Goal: Task Accomplishment & Management: Use online tool/utility

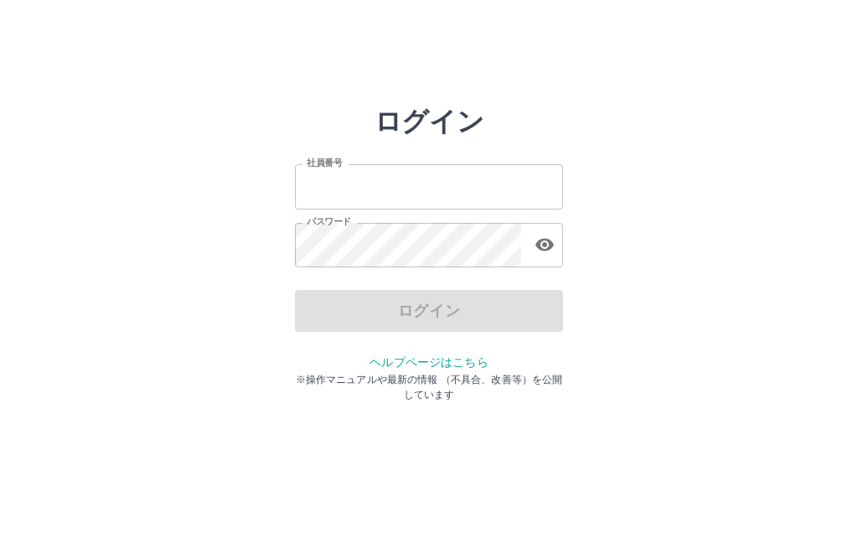
type input "*******"
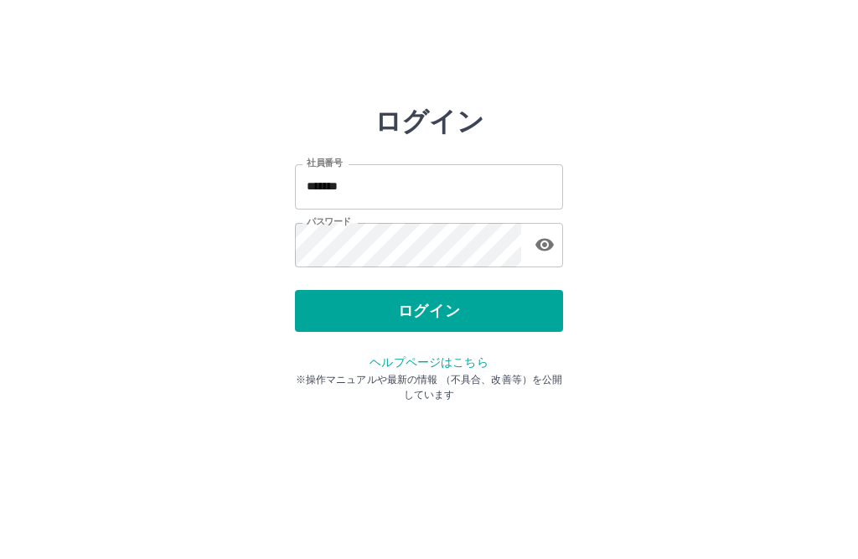
click at [429, 310] on div "ログイン" at bounding box center [429, 311] width 268 height 42
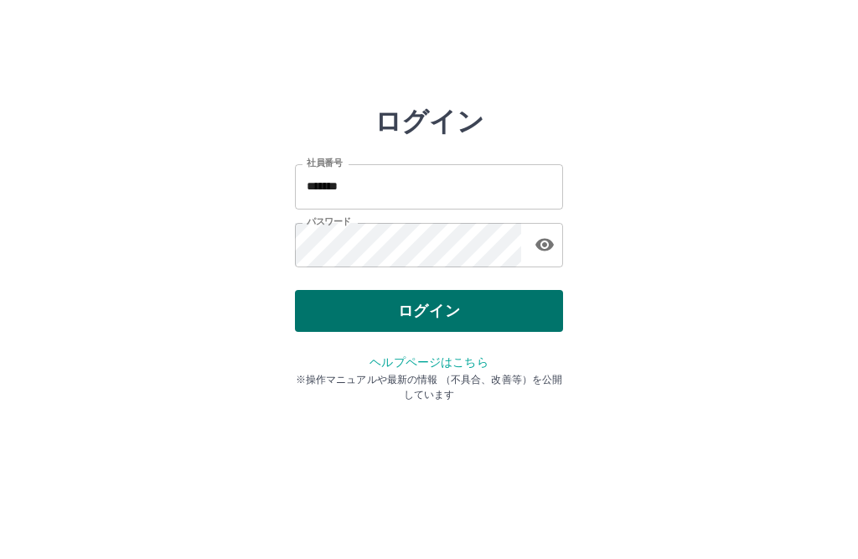
click at [428, 306] on button "ログイン" at bounding box center [429, 311] width 268 height 42
